Goal: Task Accomplishment & Management: Use online tool/utility

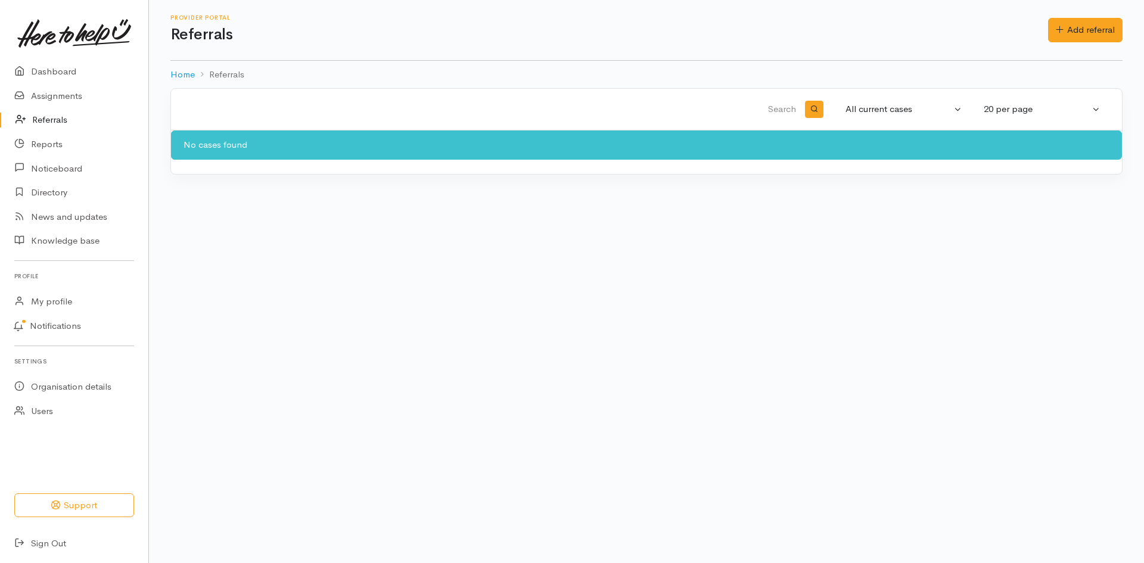
click at [45, 122] on link "Referrals" at bounding box center [74, 120] width 148 height 24
click at [79, 98] on link "Assignments" at bounding box center [74, 96] width 148 height 24
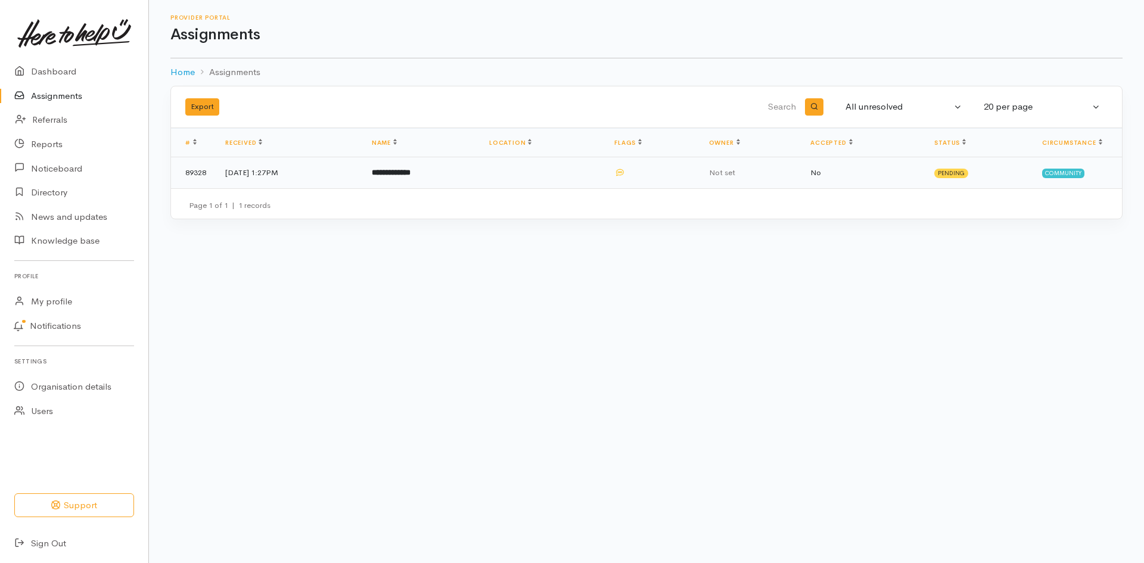
click at [411, 169] on b "**********" at bounding box center [391, 173] width 39 height 8
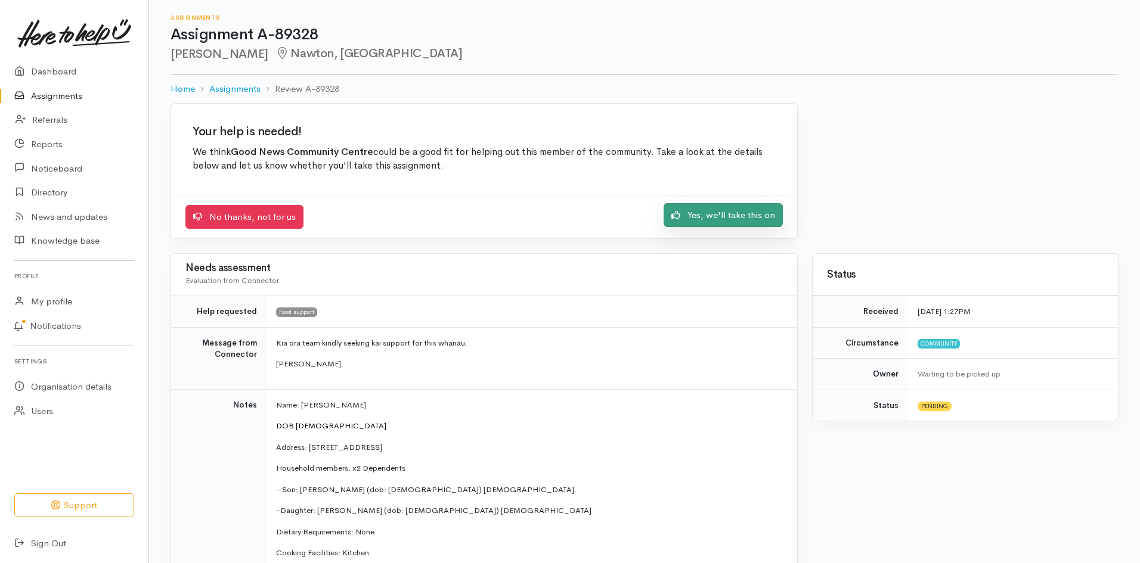
click at [740, 219] on link "Yes, we'll take this on" at bounding box center [722, 215] width 119 height 24
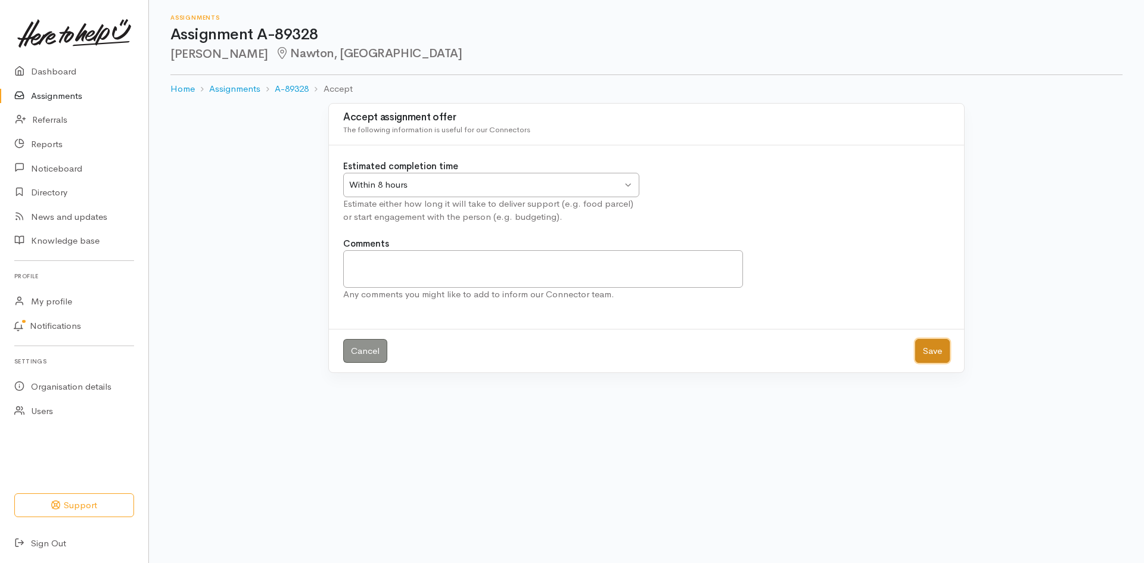
click at [918, 349] on button "Save" at bounding box center [933, 351] width 35 height 24
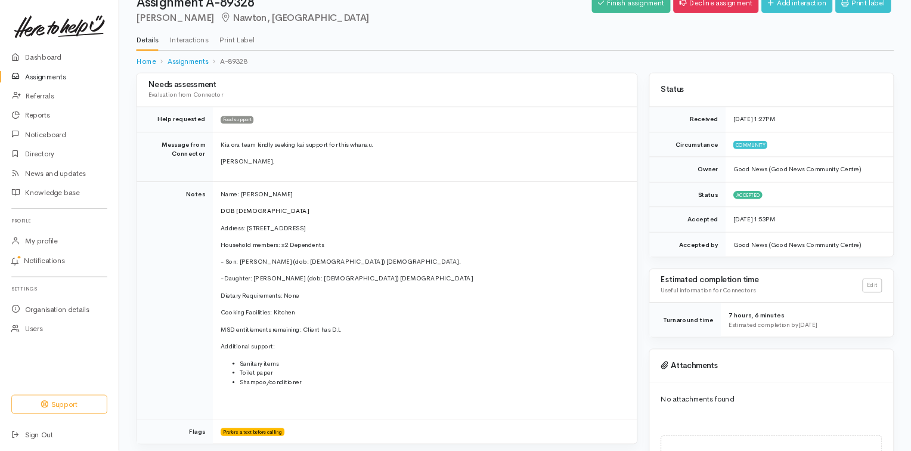
scroll to position [60, 0]
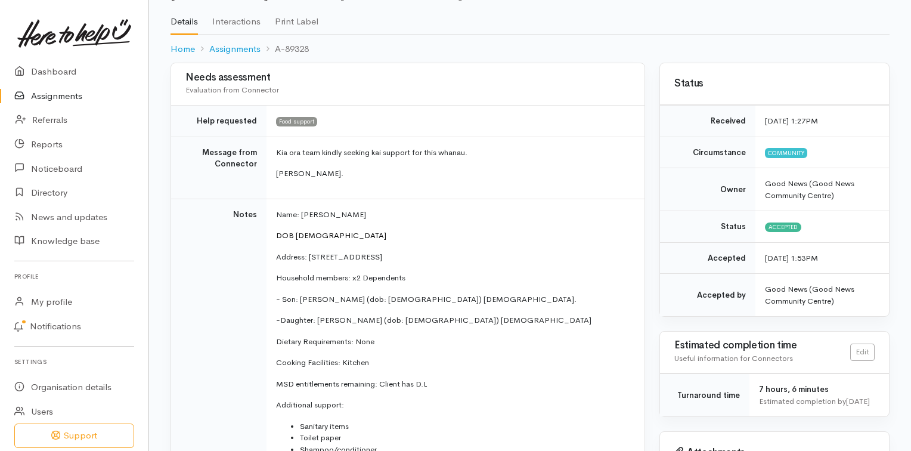
click at [541, 209] on p "Name: Ariana Tuhoro" at bounding box center [453, 215] width 354 height 12
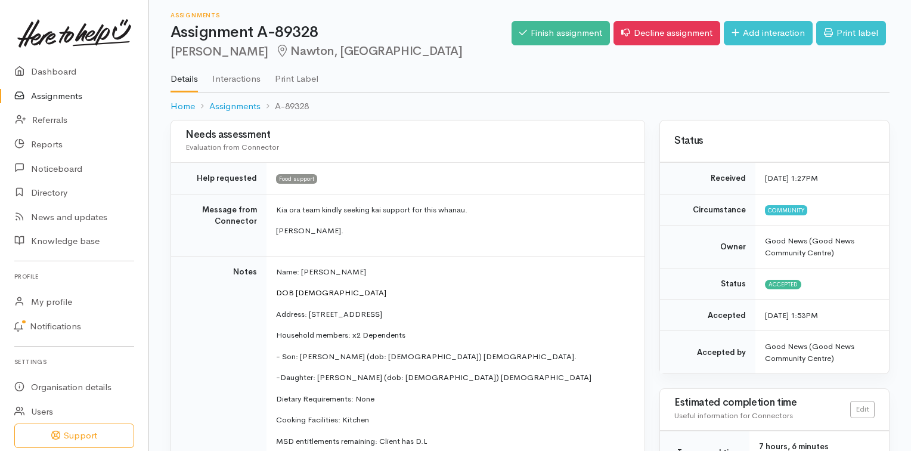
scroll to position [0, 0]
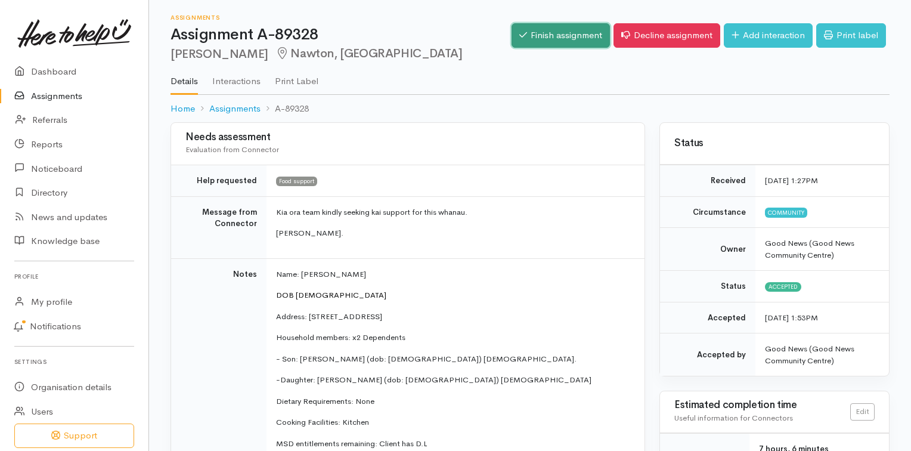
click at [537, 35] on link "Finish assignment" at bounding box center [560, 35] width 98 height 24
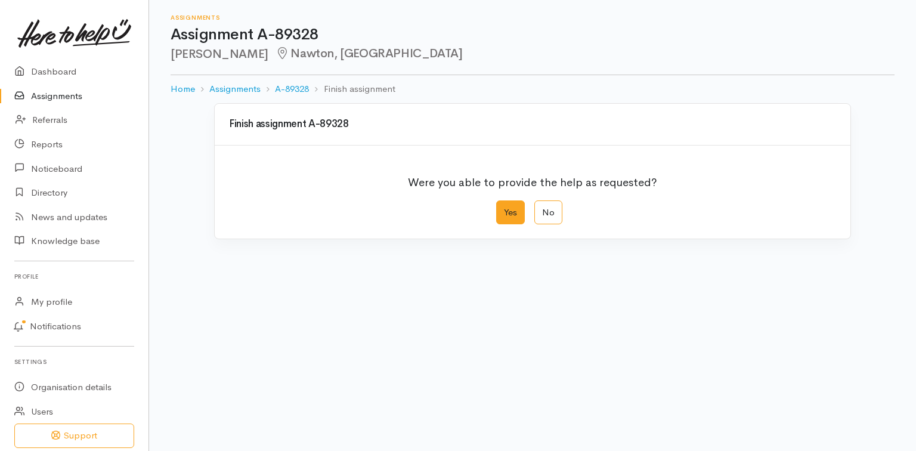
click at [510, 219] on label "Yes" at bounding box center [510, 212] width 29 height 24
click at [504, 208] on input "Yes" at bounding box center [500, 204] width 8 height 8
radio input "true"
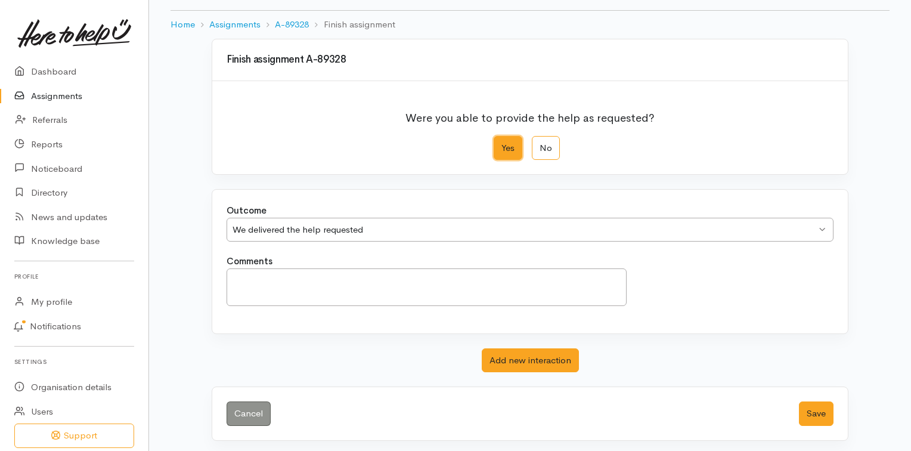
scroll to position [66, 0]
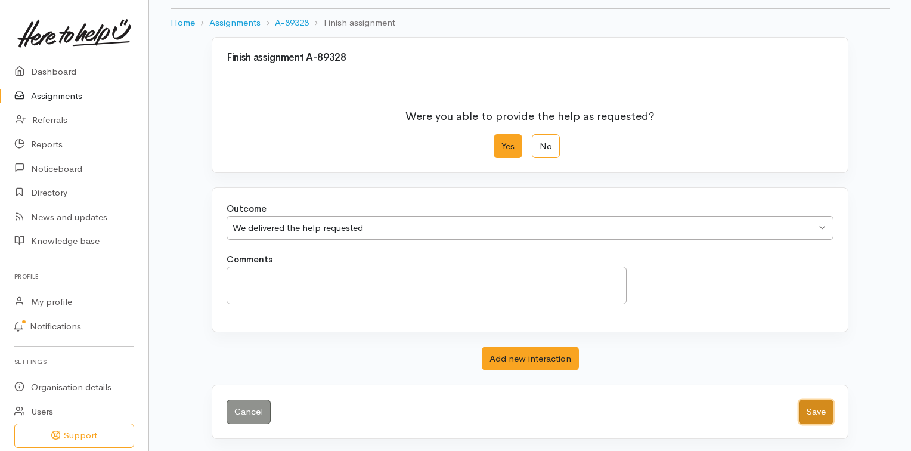
click at [820, 409] on button "Save" at bounding box center [816, 411] width 35 height 24
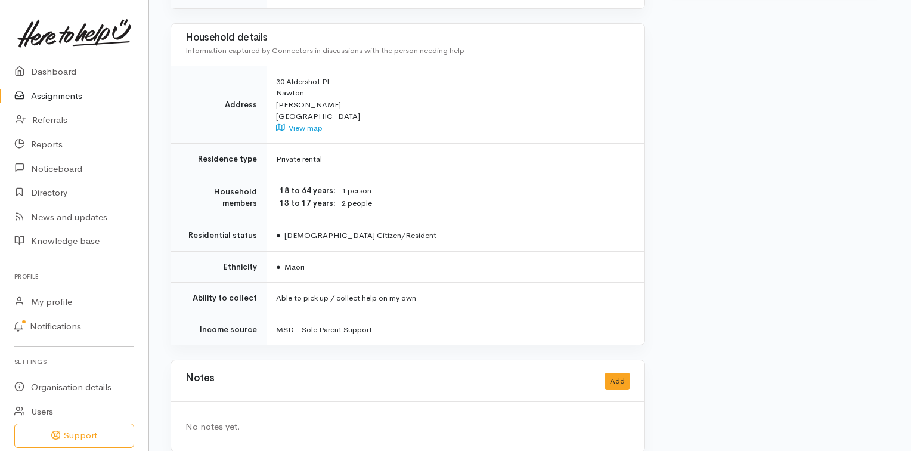
scroll to position [596, 0]
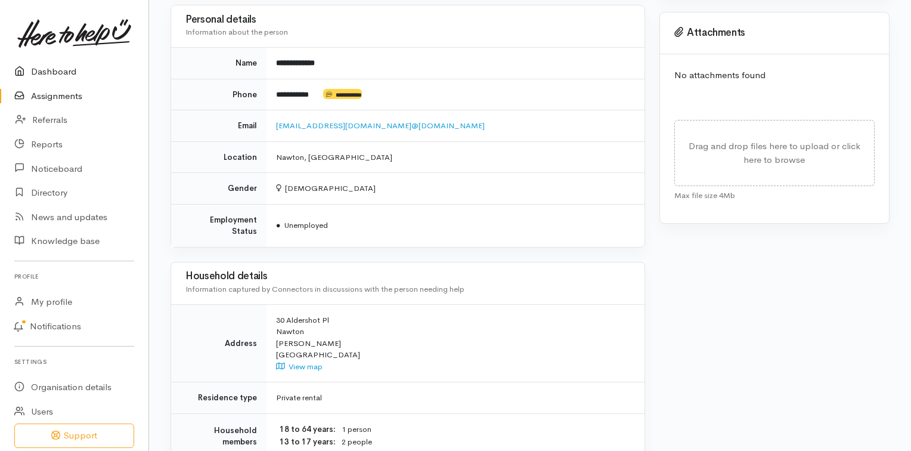
click at [69, 73] on link "Dashboard" at bounding box center [74, 72] width 148 height 24
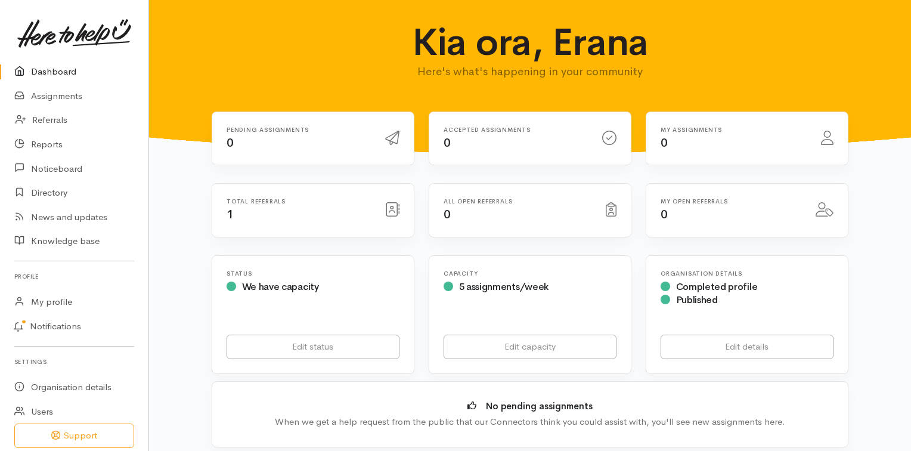
click at [297, 208] on div "Total referrals 1" at bounding box center [298, 210] width 159 height 24
click at [246, 215] on div "Total referrals 1" at bounding box center [298, 210] width 159 height 24
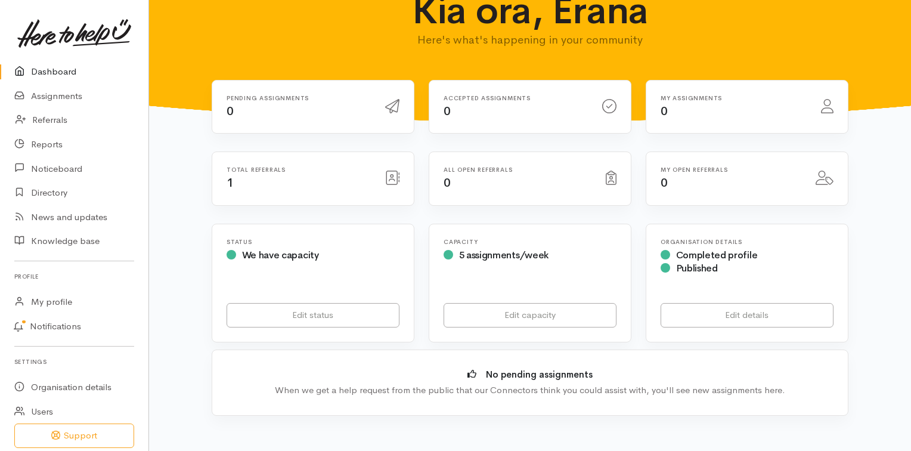
scroll to position [95, 0]
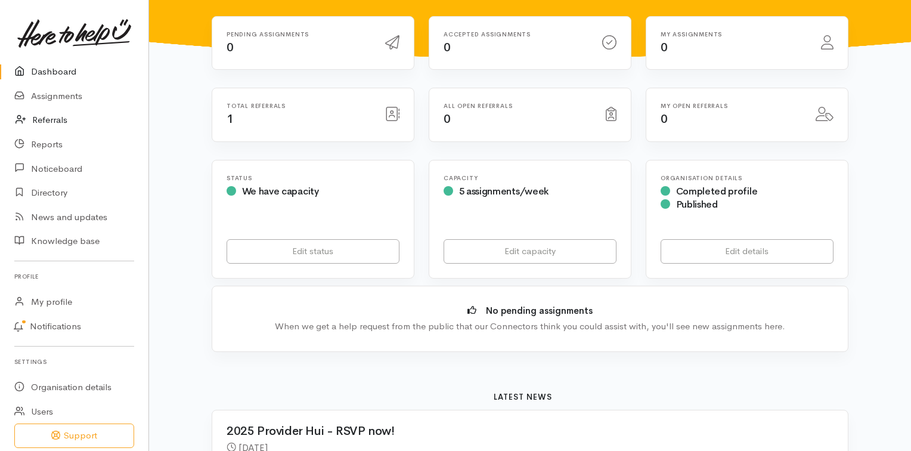
click at [57, 119] on link "Referrals" at bounding box center [74, 120] width 148 height 24
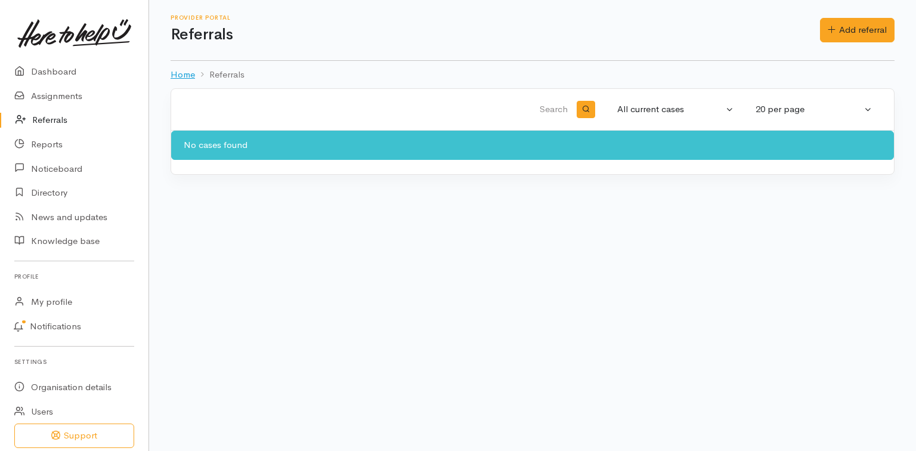
click at [174, 76] on link "Home" at bounding box center [182, 75] width 24 height 14
